Goal: Task Accomplishment & Management: Complete application form

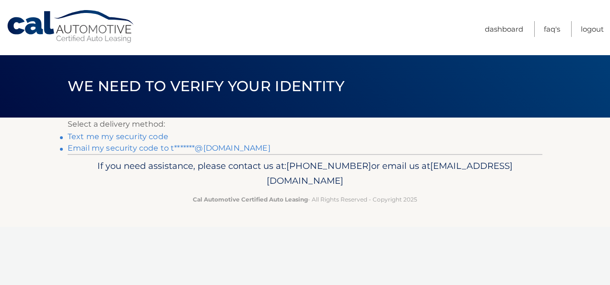
click at [144, 147] on link "Email my security code to t*******@icloud.com" at bounding box center [169, 147] width 203 height 9
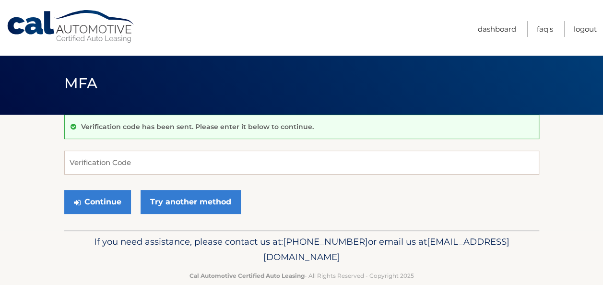
scroll to position [20, 0]
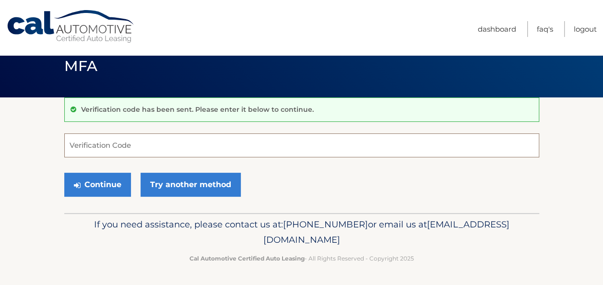
click at [143, 143] on input "Verification Code" at bounding box center [301, 145] width 475 height 24
paste input "909791"
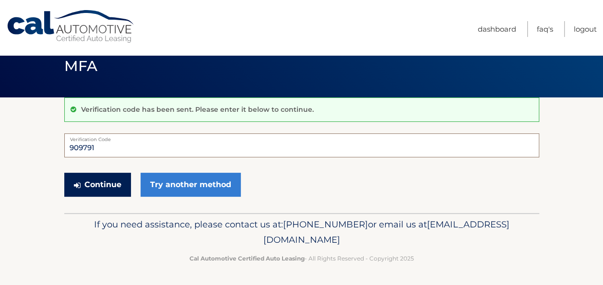
type input "909791"
click at [98, 184] on button "Continue" at bounding box center [97, 185] width 67 height 24
